Goal: Information Seeking & Learning: Find specific fact

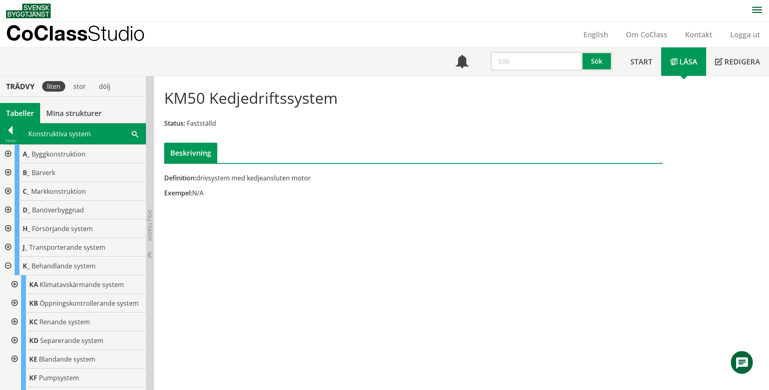
scroll to position [162, 0]
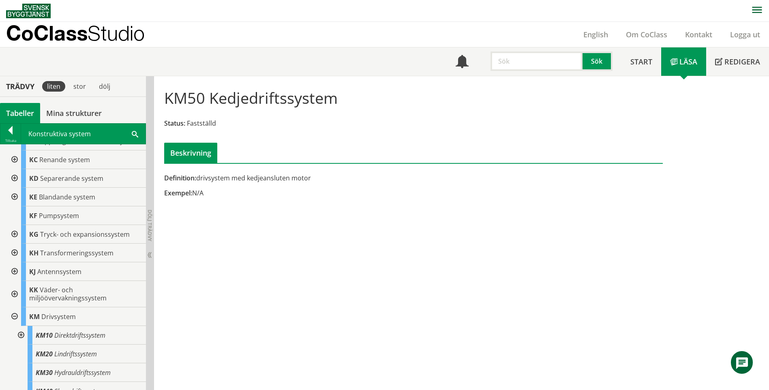
click at [522, 68] on input "text" at bounding box center [536, 60] width 92 height 19
type input "L"
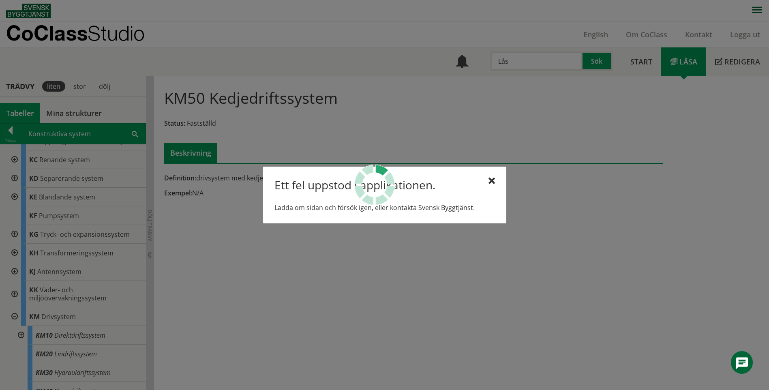
type input "Lås"
click at [491, 181] on div at bounding box center [491, 181] width 6 height 6
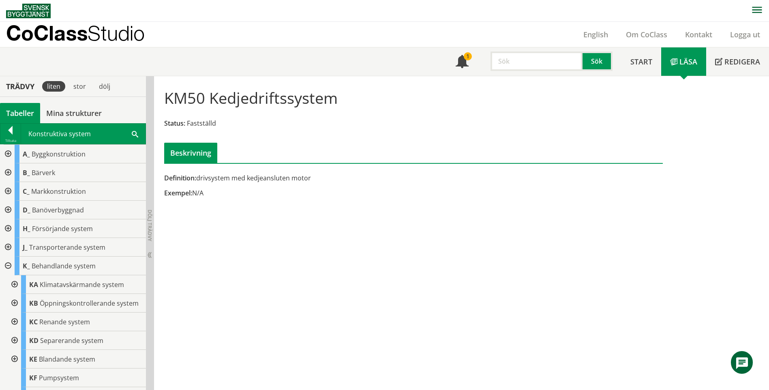
click at [551, 66] on input "text" at bounding box center [536, 60] width 92 height 19
type input "lås"
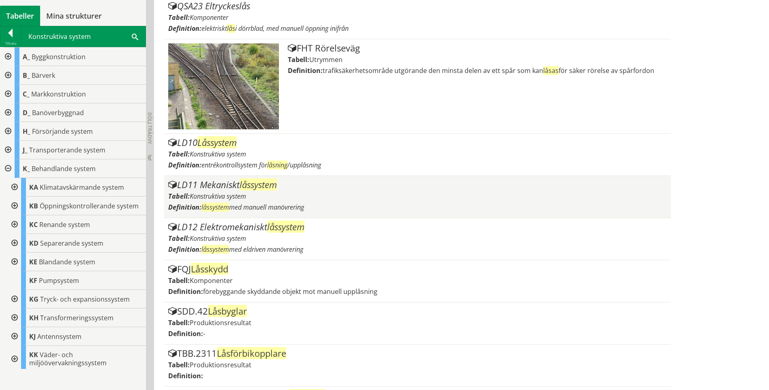
scroll to position [567, 0]
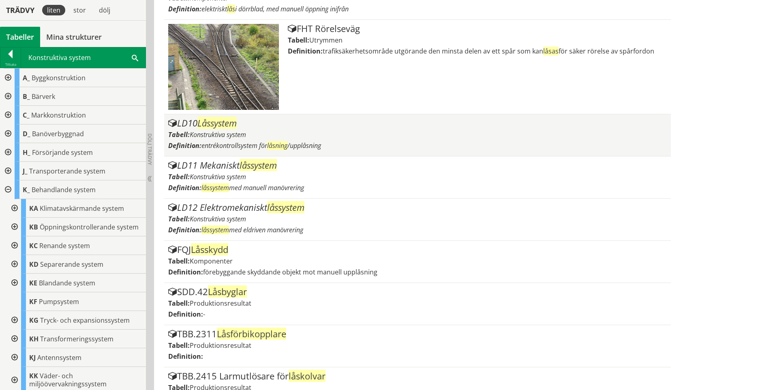
click at [265, 135] on div "Tabell: Konstruktiva system" at bounding box center [417, 134] width 498 height 9
click at [214, 129] on div "LD10 Låssystem Tabell: Konstruktiva system Definition: entrékontrollsystem för …" at bounding box center [417, 135] width 498 height 34
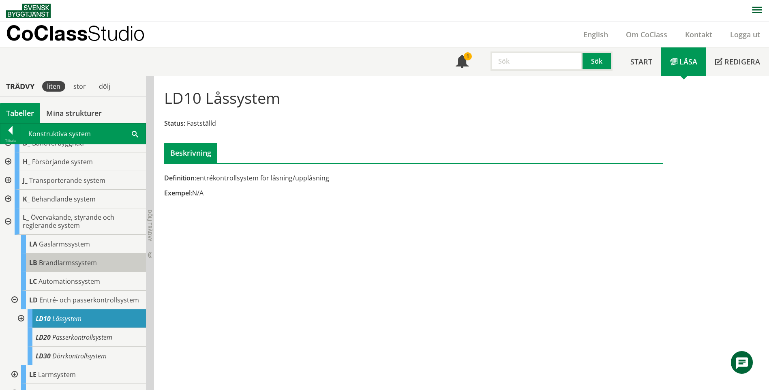
scroll to position [122, 0]
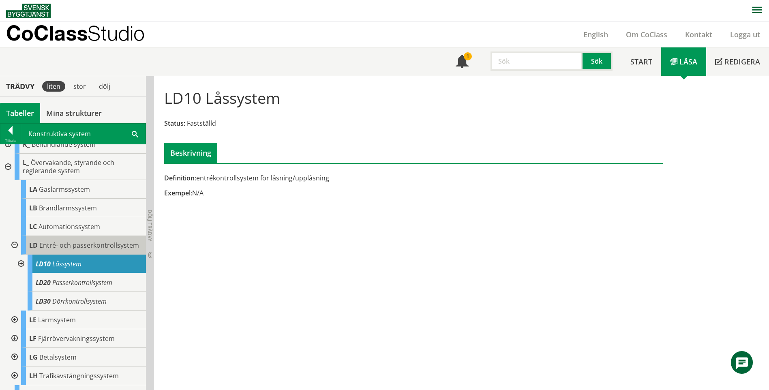
click at [60, 250] on span "Entré- och passerkontrollsystem" at bounding box center [89, 245] width 100 height 9
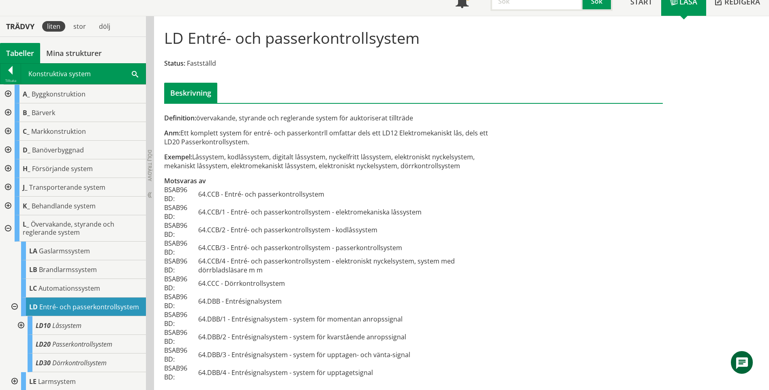
scroll to position [64, 0]
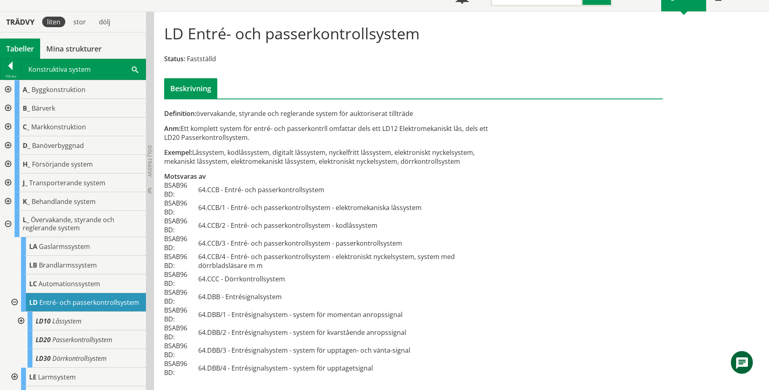
drag, startPoint x: 327, startPoint y: 123, endPoint x: 378, endPoint y: 120, distance: 51.2
click at [376, 121] on div "Definition: övervakande, styrande och reglerande system för auktoriserat tilltr…" at bounding box center [328, 247] width 340 height 277
drag, startPoint x: 201, startPoint y: 131, endPoint x: 449, endPoint y: 131, distance: 248.1
click at [449, 131] on div "Anm: Ett komplett system för entré- och passerkontrll omfattar dels ett LD12 El…" at bounding box center [328, 133] width 328 height 18
drag, startPoint x: 190, startPoint y: 136, endPoint x: 243, endPoint y: 141, distance: 53.3
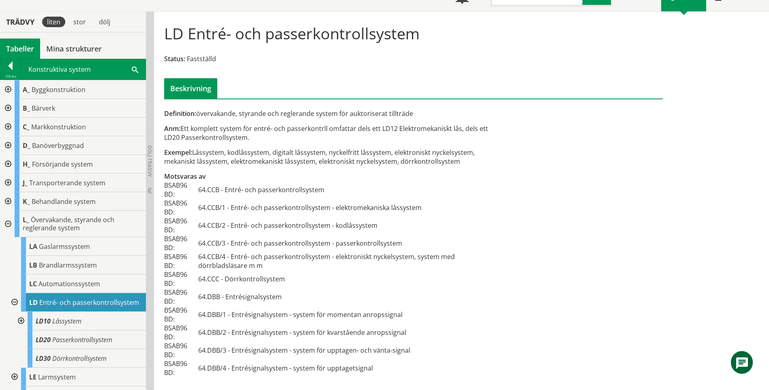
click at [243, 141] on div "Anm: Ett komplett system för entré- och passerkontrll omfattar dels ett LD12 El…" at bounding box center [328, 133] width 328 height 18
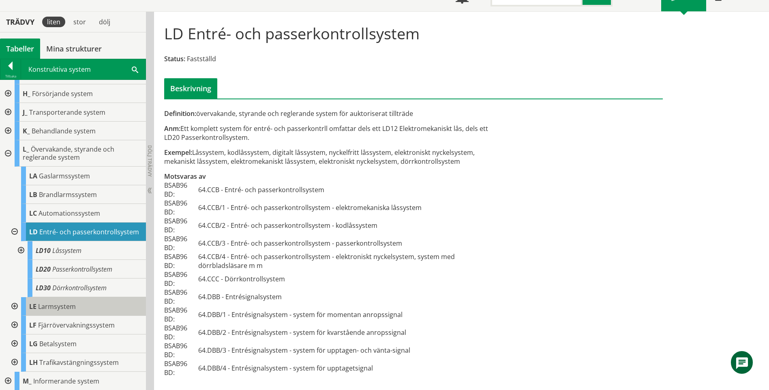
scroll to position [81, 0]
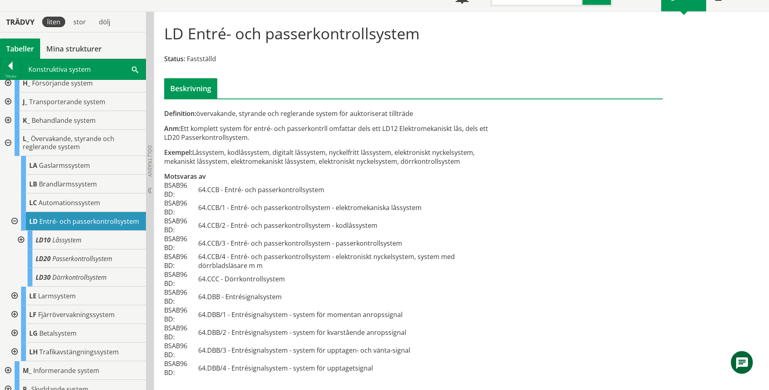
click at [22, 246] on div at bounding box center [20, 240] width 15 height 19
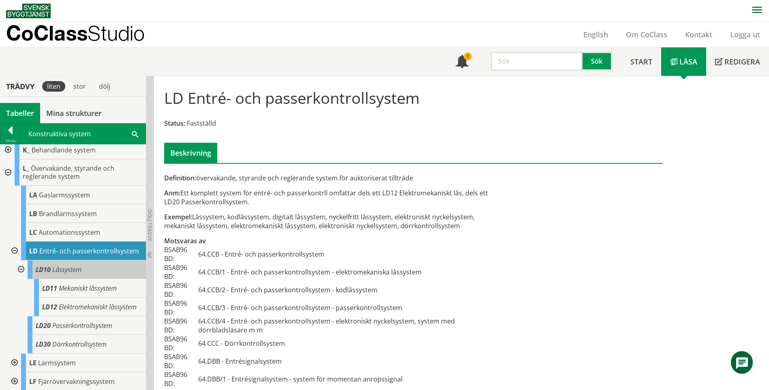
scroll to position [162, 0]
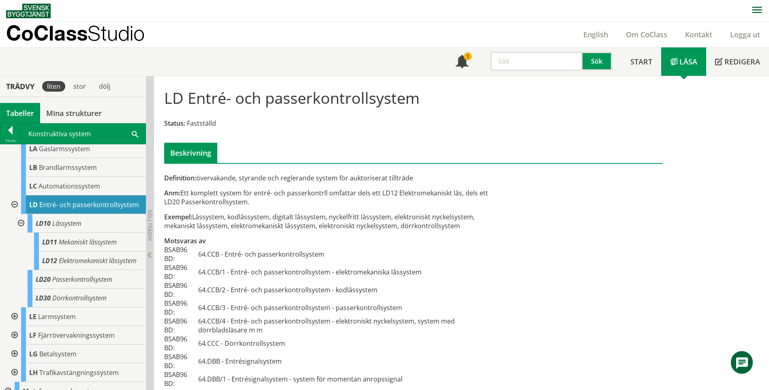
drag, startPoint x: 531, startPoint y: 62, endPoint x: 533, endPoint y: 58, distance: 4.7
click at [531, 62] on input "text" at bounding box center [536, 60] width 92 height 19
type input "XSB"
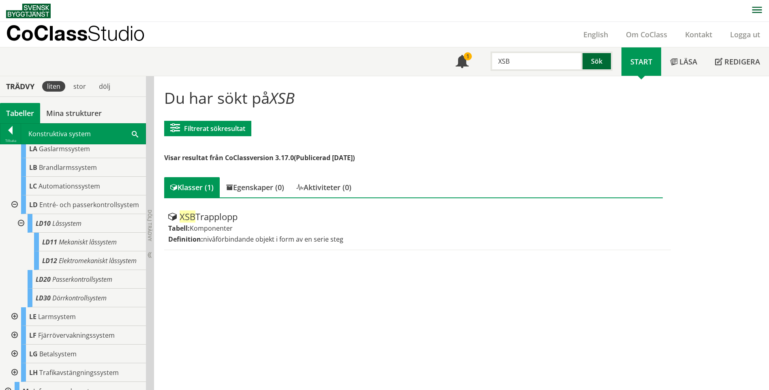
click at [604, 64] on button "Sök" at bounding box center [597, 60] width 30 height 19
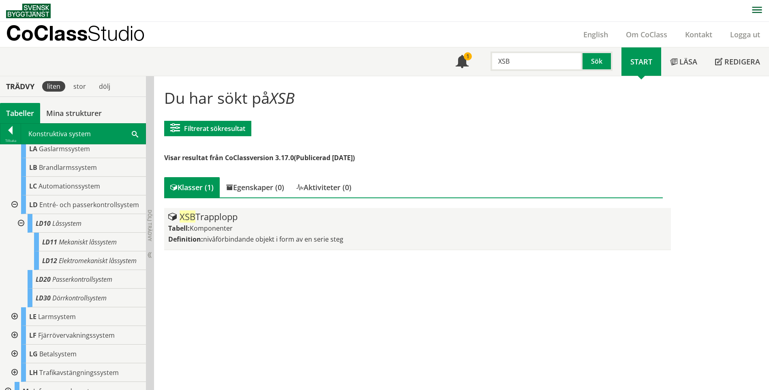
click at [316, 224] on div "Tabell: Komponenter" at bounding box center [417, 228] width 498 height 9
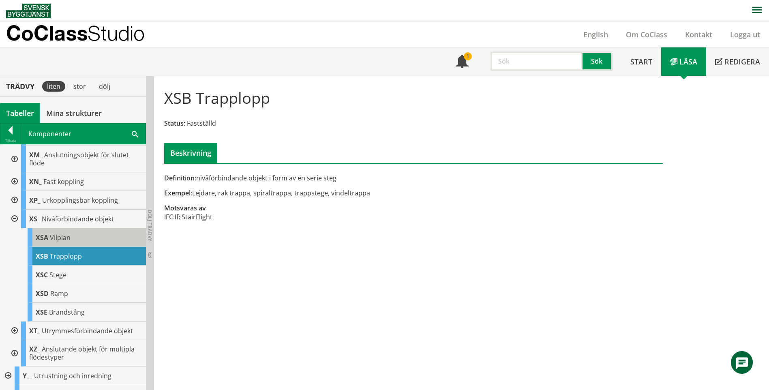
scroll to position [424, 0]
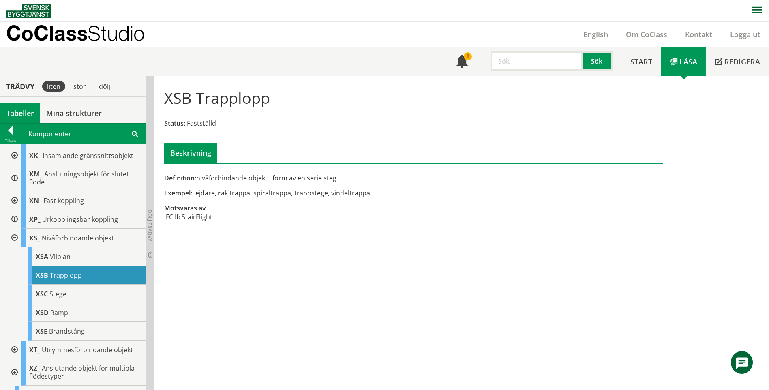
drag, startPoint x: 229, startPoint y: 191, endPoint x: 358, endPoint y: 189, distance: 128.9
click at [358, 189] on div "Exempel: Lejdare, rak trappa, spiraltrappa, trappstege, vindeltrappa" at bounding box center [328, 192] width 328 height 9
drag, startPoint x: 206, startPoint y: 194, endPoint x: 272, endPoint y: 194, distance: 66.1
click at [275, 195] on div "Exempel: Lejdare, rak trappa, spiraltrappa, trappstege, vindeltrappa" at bounding box center [328, 192] width 328 height 9
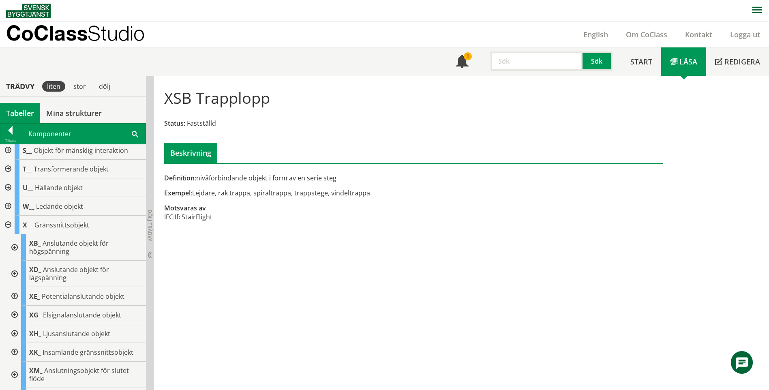
scroll to position [140, 0]
